Goal: Transaction & Acquisition: Purchase product/service

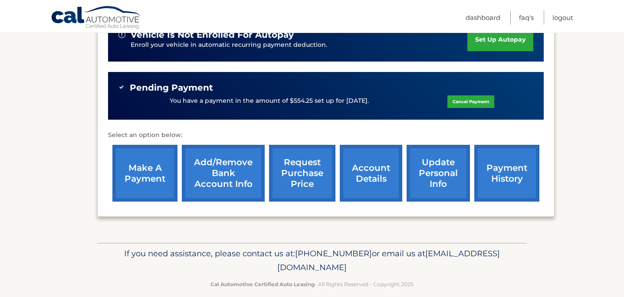
scroll to position [235, 0]
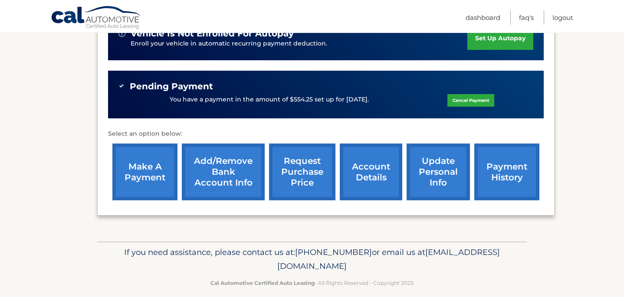
click at [131, 168] on link "make a payment" at bounding box center [144, 172] width 65 height 57
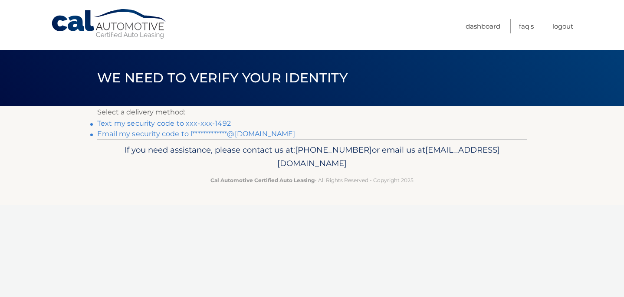
click at [149, 122] on link "Text my security code to xxx-xxx-1492" at bounding box center [164, 123] width 134 height 8
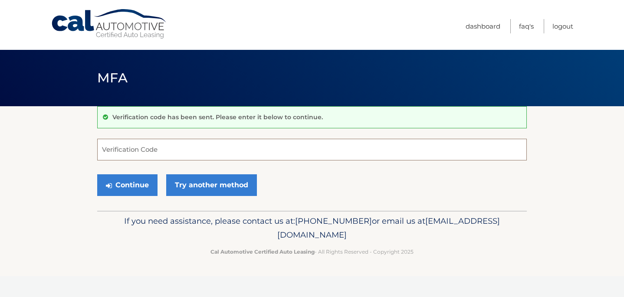
click at [127, 139] on input "Verification Code" at bounding box center [312, 150] width 430 height 22
type input "946190"
click at [138, 178] on button "Continue" at bounding box center [127, 185] width 60 height 22
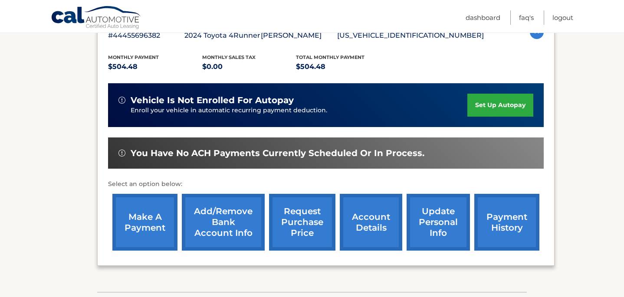
scroll to position [176, 0]
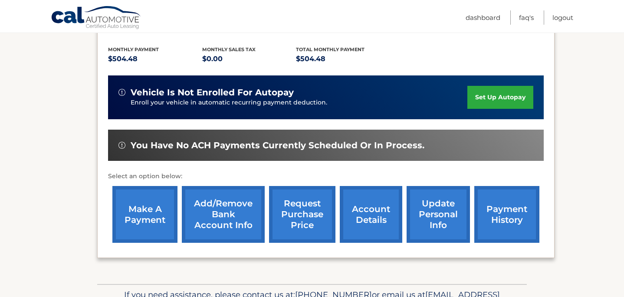
click at [149, 213] on link "make a payment" at bounding box center [144, 214] width 65 height 57
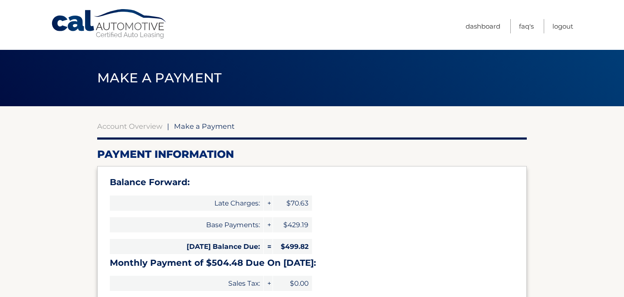
select select "ZTYwYmVmNGQtZGJjMS00YmYyLThmNjktN2VmNTc5Njk1NGE3"
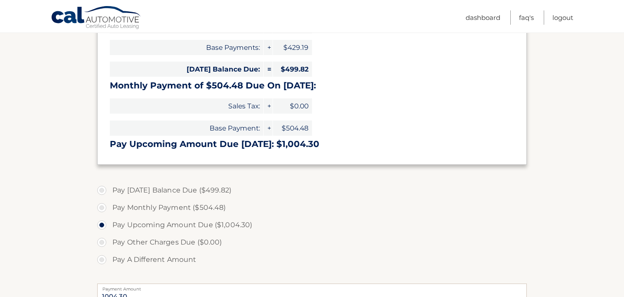
scroll to position [188, 0]
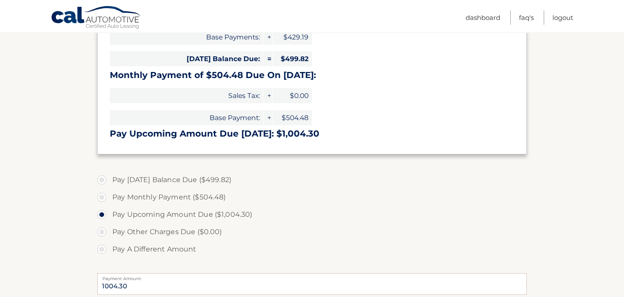
click at [103, 198] on label "Pay Monthly Payment ($504.48)" at bounding box center [312, 197] width 430 height 17
click at [103, 198] on input "Pay Monthly Payment ($504.48)" at bounding box center [105, 196] width 9 height 14
radio input "true"
type input "504.48"
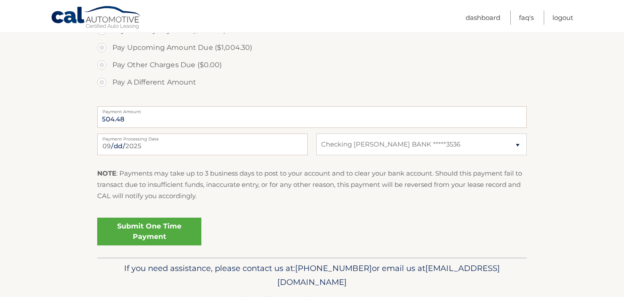
scroll to position [360, 0]
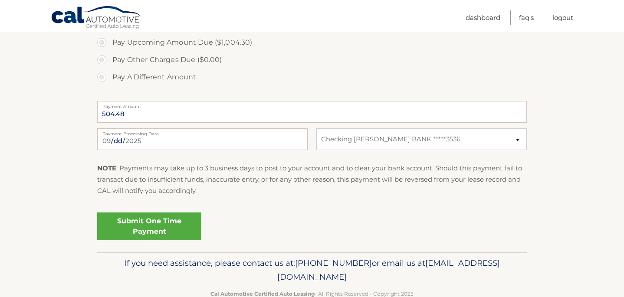
click at [156, 227] on link "Submit One Time Payment" at bounding box center [149, 227] width 104 height 28
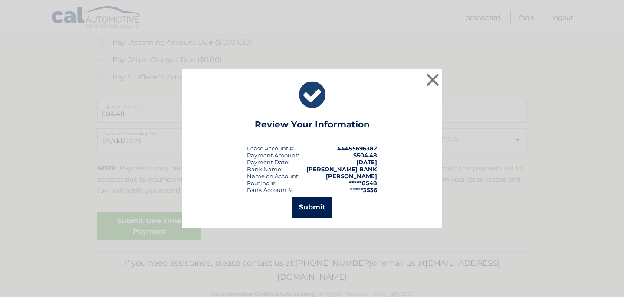
click at [315, 205] on button "Submit" at bounding box center [312, 207] width 40 height 21
